Goal: Task Accomplishment & Management: Use online tool/utility

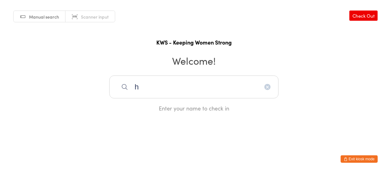
type input "h"
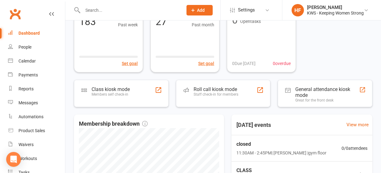
scroll to position [82, 0]
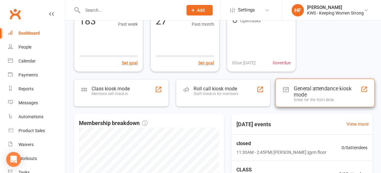
click at [303, 87] on div "General attendance kiosk mode" at bounding box center [327, 91] width 67 height 12
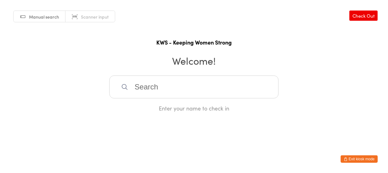
click at [147, 89] on input "search" at bounding box center [193, 86] width 169 height 23
click at [167, 99] on div "Enter your name to check in" at bounding box center [193, 93] width 169 height 36
click at [212, 109] on div "Enter your name to check in" at bounding box center [193, 108] width 169 height 8
click at [172, 90] on input "search" at bounding box center [193, 86] width 169 height 23
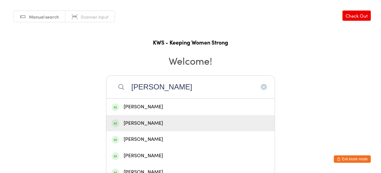
type input "[PERSON_NAME]"
click at [155, 120] on div "[PERSON_NAME]" at bounding box center [191, 123] width 158 height 8
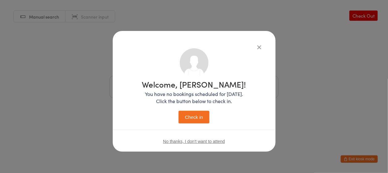
click at [186, 116] on button "Check in" at bounding box center [193, 116] width 31 height 13
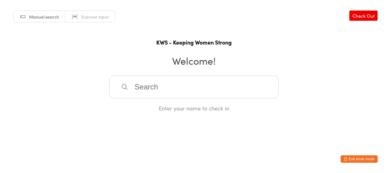
click at [150, 91] on input "search" at bounding box center [193, 86] width 169 height 23
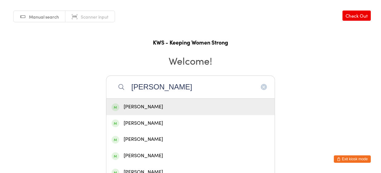
type input "[PERSON_NAME]"
click at [153, 104] on div "[PERSON_NAME]" at bounding box center [191, 106] width 158 height 8
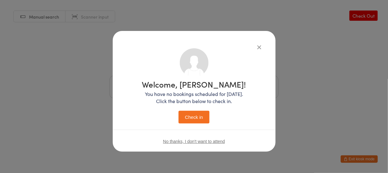
click at [194, 114] on button "Check in" at bounding box center [193, 116] width 31 height 13
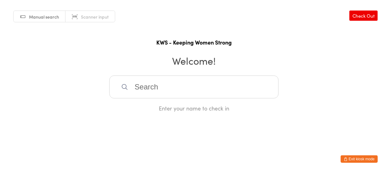
click at [154, 91] on input "search" at bounding box center [193, 86] width 169 height 23
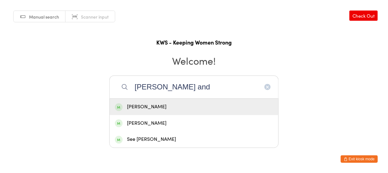
type input "[PERSON_NAME] and"
click at [153, 102] on div "[PERSON_NAME]" at bounding box center [194, 106] width 158 height 8
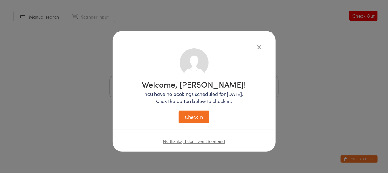
click at [195, 114] on button "Check in" at bounding box center [193, 116] width 31 height 13
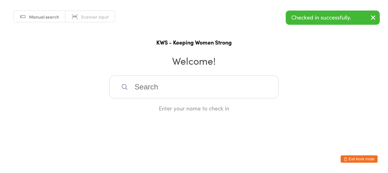
click at [372, 15] on icon "button" at bounding box center [372, 18] width 7 height 8
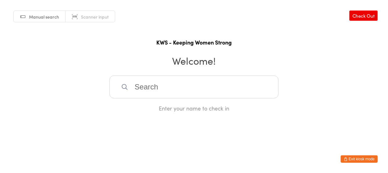
click at [145, 88] on input "search" at bounding box center [193, 86] width 169 height 23
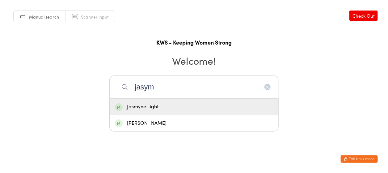
type input "jasym"
click at [162, 106] on div "Jasmyne Light" at bounding box center [194, 106] width 158 height 8
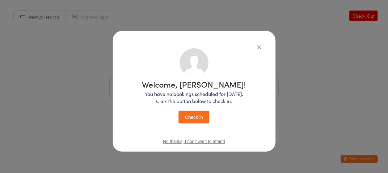
click at [189, 116] on button "Check in" at bounding box center [193, 116] width 31 height 13
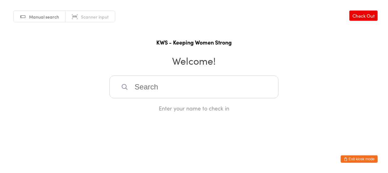
click at [132, 85] on input "search" at bounding box center [193, 86] width 169 height 23
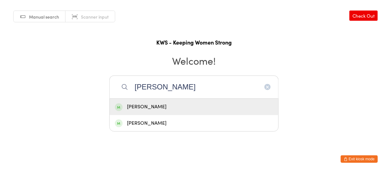
type input "tara"
click at [144, 105] on div "Taramati Daya" at bounding box center [194, 106] width 158 height 8
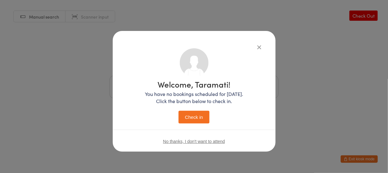
click at [188, 117] on button "Check in" at bounding box center [193, 116] width 31 height 13
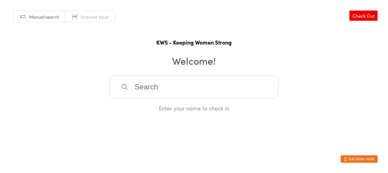
click at [159, 89] on input "search" at bounding box center [193, 86] width 169 height 23
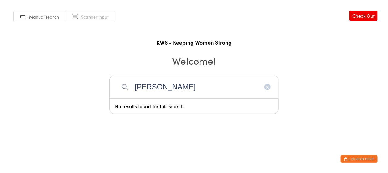
click at [174, 85] on input "loretta" at bounding box center [193, 86] width 169 height 23
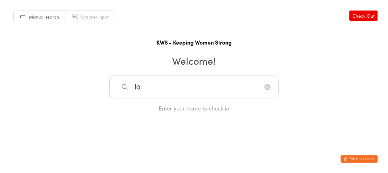
type input "l"
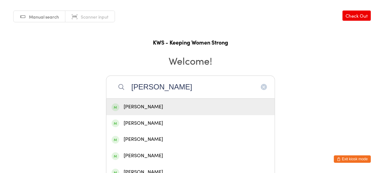
type input "mary"
click at [140, 105] on div "Mary Goh" at bounding box center [191, 106] width 158 height 8
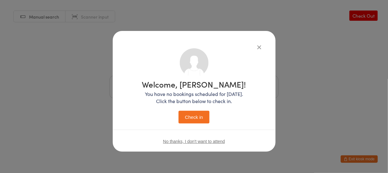
click at [194, 115] on button "Check in" at bounding box center [193, 116] width 31 height 13
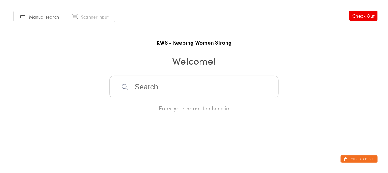
click at [209, 73] on div "Manual search Scanner input Check Out KWS - Keeping Women Strong Welcome! Enter…" at bounding box center [194, 56] width 388 height 112
click at [146, 94] on input "search" at bounding box center [193, 86] width 169 height 23
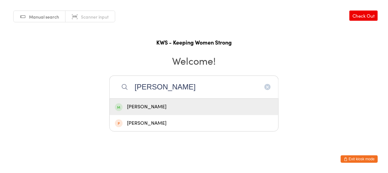
type input "jovita"
click at [142, 104] on div "Jovita Mifflin" at bounding box center [194, 106] width 158 height 8
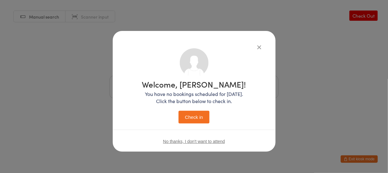
click at [192, 114] on button "Check in" at bounding box center [193, 116] width 31 height 13
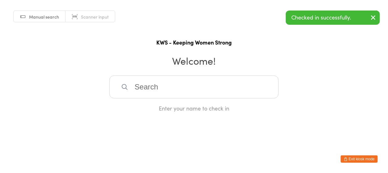
click at [132, 92] on input "search" at bounding box center [193, 86] width 169 height 23
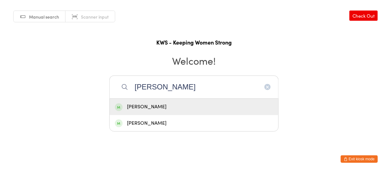
type input "rita"
click at [142, 99] on div "Rita Narsai" at bounding box center [194, 106] width 169 height 16
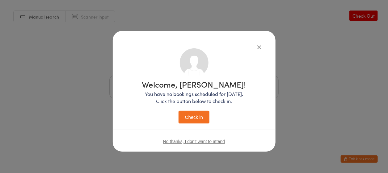
click at [193, 117] on button "Check in" at bounding box center [193, 116] width 31 height 13
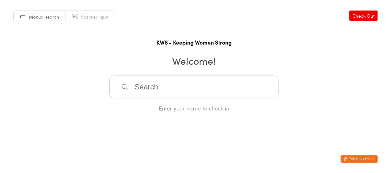
click at [191, 83] on input "search" at bounding box center [193, 86] width 169 height 23
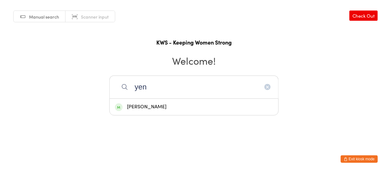
type input "yen"
click at [167, 108] on div "Yen Phua" at bounding box center [194, 106] width 158 height 8
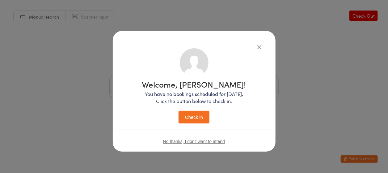
click at [207, 119] on button "Check in" at bounding box center [193, 116] width 31 height 13
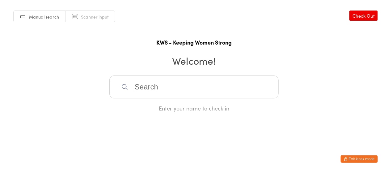
drag, startPoint x: 147, startPoint y: 91, endPoint x: 201, endPoint y: 166, distance: 92.5
click at [190, 155] on html "You have now entered Kiosk Mode. Members will be able to check themselves in us…" at bounding box center [194, 86] width 388 height 173
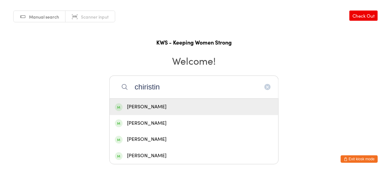
drag, startPoint x: 323, startPoint y: 171, endPoint x: 327, endPoint y: 172, distance: 4.6
click at [327, 172] on html "You have now entered Kiosk Mode. Members will be able to check themselves in us…" at bounding box center [194, 86] width 388 height 173
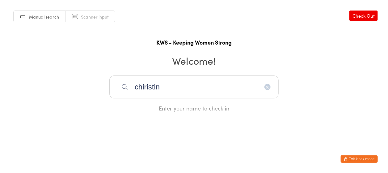
click at [155, 90] on input "chiristin" at bounding box center [193, 86] width 169 height 23
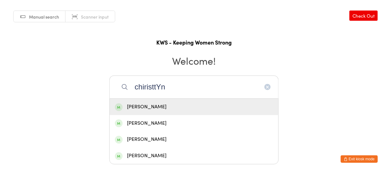
type input "chiristtYn"
click at [143, 101] on div "Christine Tay" at bounding box center [194, 106] width 169 height 16
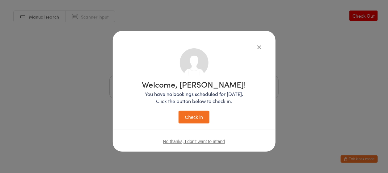
drag, startPoint x: 193, startPoint y: 106, endPoint x: 193, endPoint y: 109, distance: 3.7
click at [193, 109] on div "Welcome, Christine! You have no bookings scheduled for today. Click the button …" at bounding box center [194, 101] width 104 height 43
click at [192, 110] on div "Welcome, Christine! You have no bookings scheduled for today. Click the button …" at bounding box center [194, 101] width 104 height 43
drag, startPoint x: 191, startPoint y: 111, endPoint x: 195, endPoint y: 110, distance: 3.8
drag, startPoint x: 189, startPoint y: 109, endPoint x: 198, endPoint y: 111, distance: 9.1
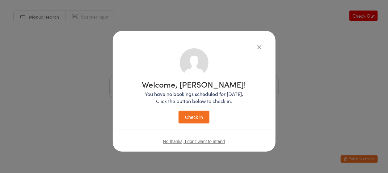
drag, startPoint x: 198, startPoint y: 111, endPoint x: 194, endPoint y: 114, distance: 5.4
click at [194, 114] on button "Check in" at bounding box center [193, 116] width 31 height 13
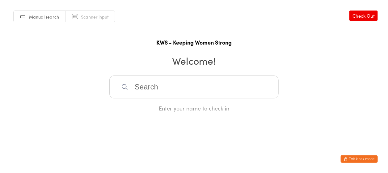
click at [168, 92] on input "search" at bounding box center [193, 86] width 169 height 23
type input "Tanja Tomac"
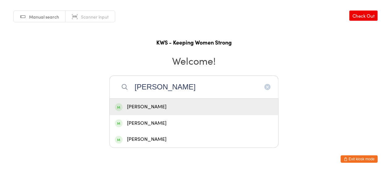
click at [162, 103] on div "Tanja Tomac" at bounding box center [194, 106] width 158 height 8
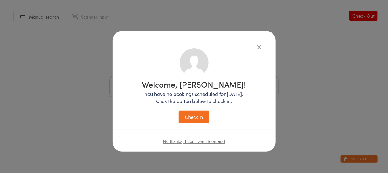
click at [193, 120] on button "Check in" at bounding box center [193, 116] width 31 height 13
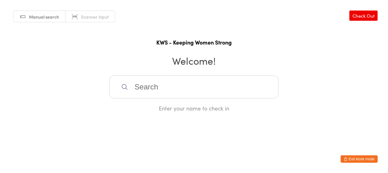
click at [141, 87] on input "search" at bounding box center [193, 86] width 169 height 23
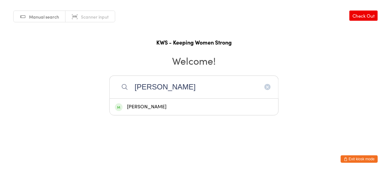
type input "jean"
click at [148, 105] on div "Jeanette Casey" at bounding box center [194, 106] width 158 height 8
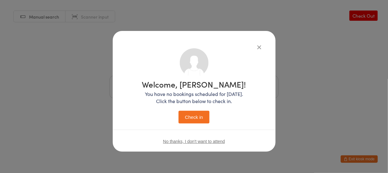
click at [192, 119] on button "Check in" at bounding box center [193, 116] width 31 height 13
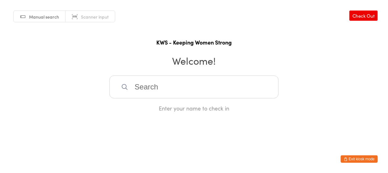
click at [178, 90] on input "search" at bounding box center [193, 86] width 169 height 23
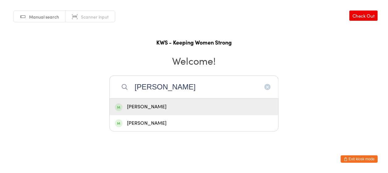
type input "bev"
click at [148, 105] on div "Bev Clark" at bounding box center [194, 106] width 158 height 8
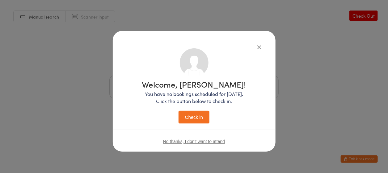
click at [187, 111] on button "Check in" at bounding box center [193, 116] width 31 height 13
